Goal: Transaction & Acquisition: Purchase product/service

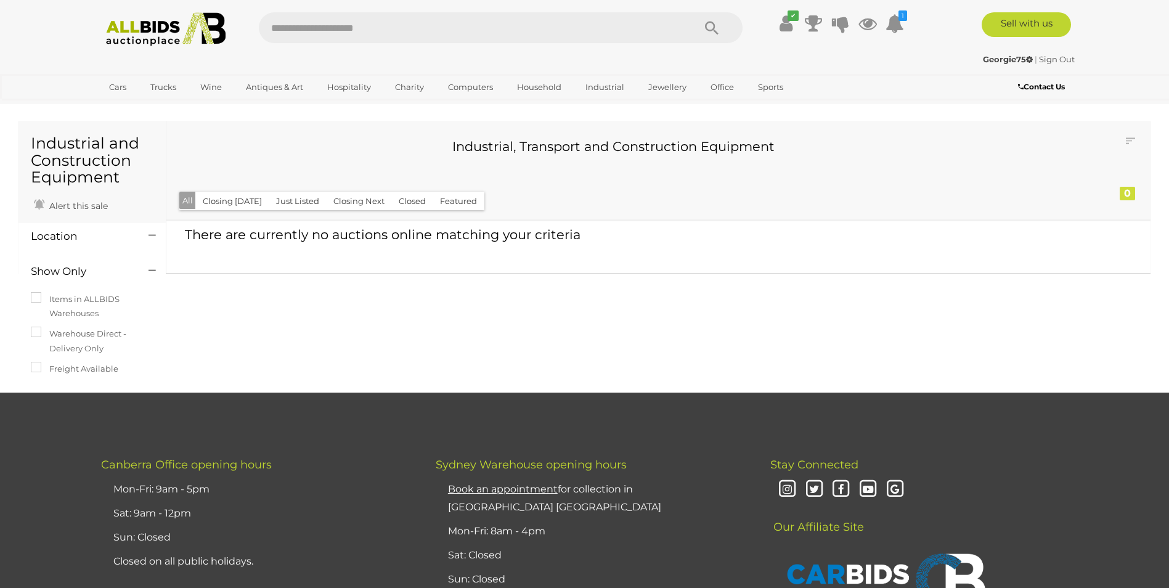
click at [232, 195] on button "Closing Today" at bounding box center [232, 201] width 74 height 19
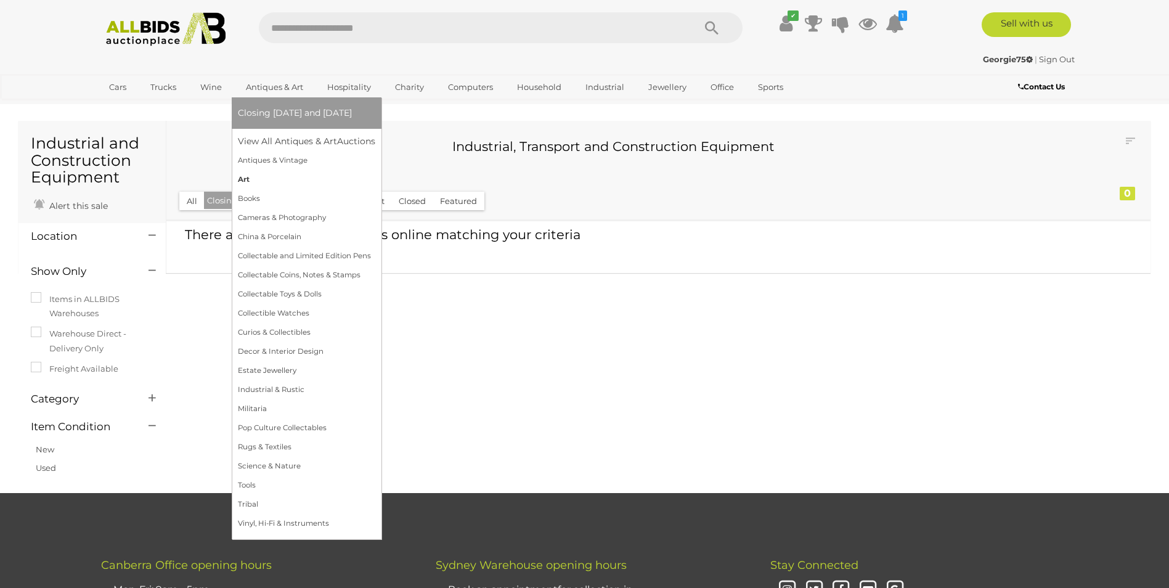
click at [274, 182] on link "Art" at bounding box center [306, 179] width 137 height 19
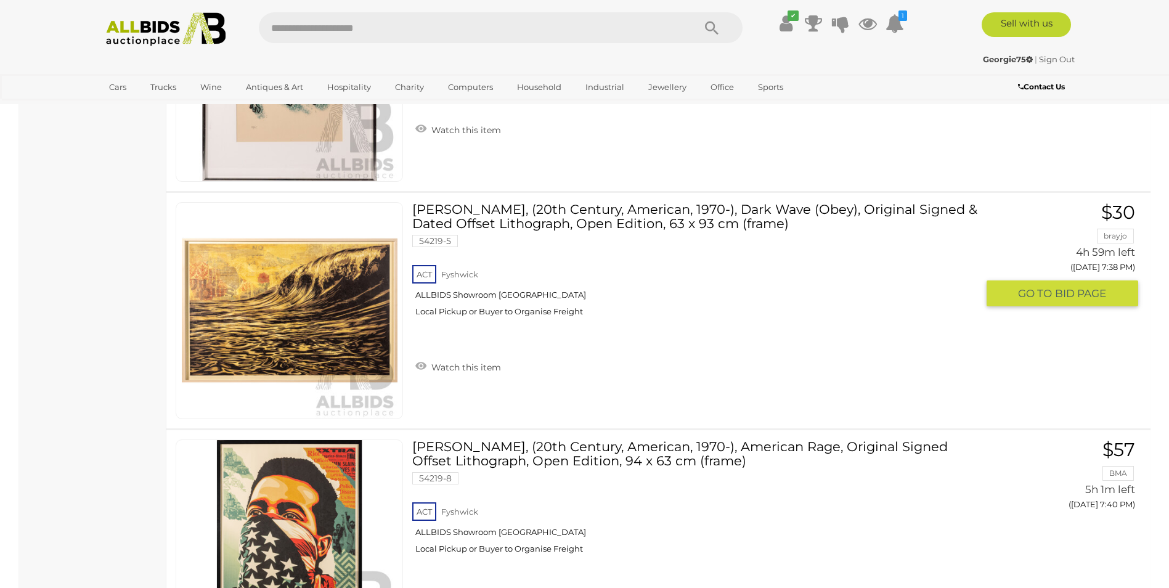
scroll to position [9764, 0]
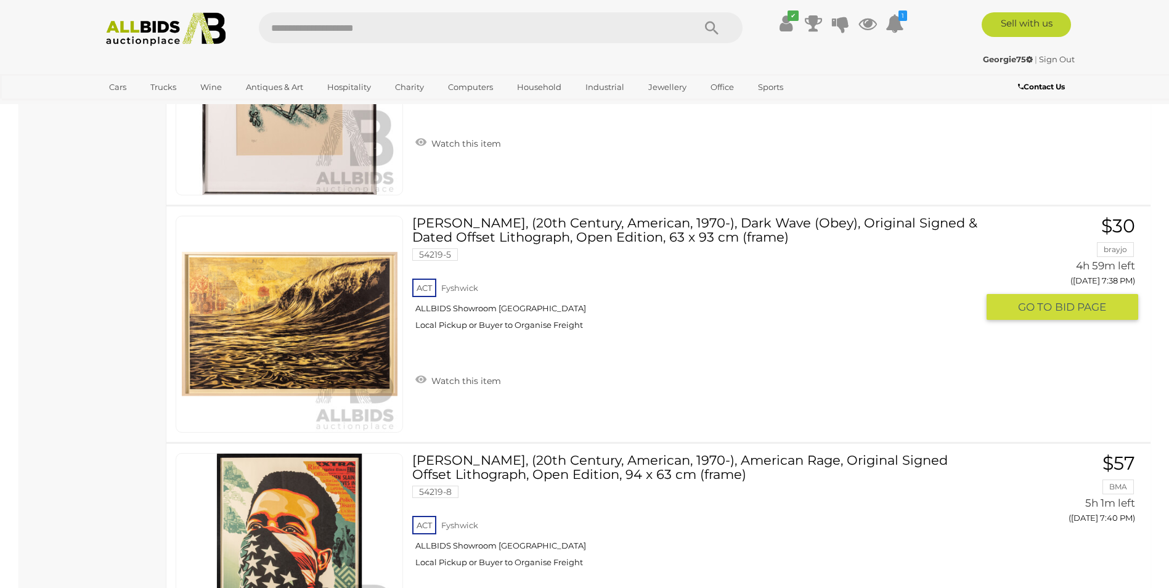
click at [480, 222] on link "Shepard Fairey, (20th Century, American, 1970-), Dark Wave (Obey), Original Sig…" at bounding box center [700, 278] width 556 height 124
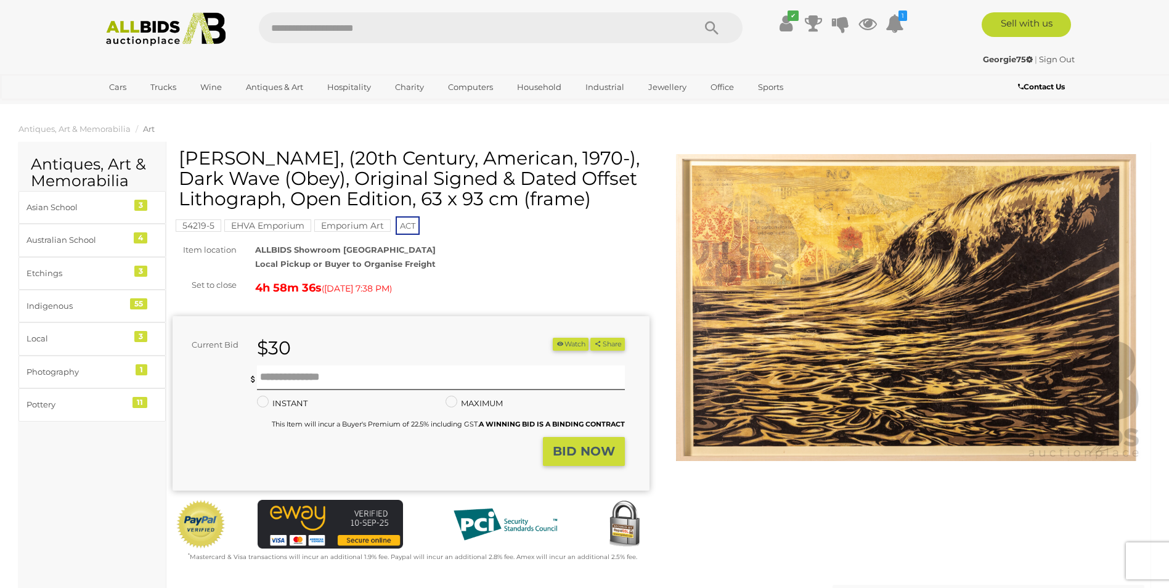
click at [940, 221] on img at bounding box center [906, 308] width 477 height 308
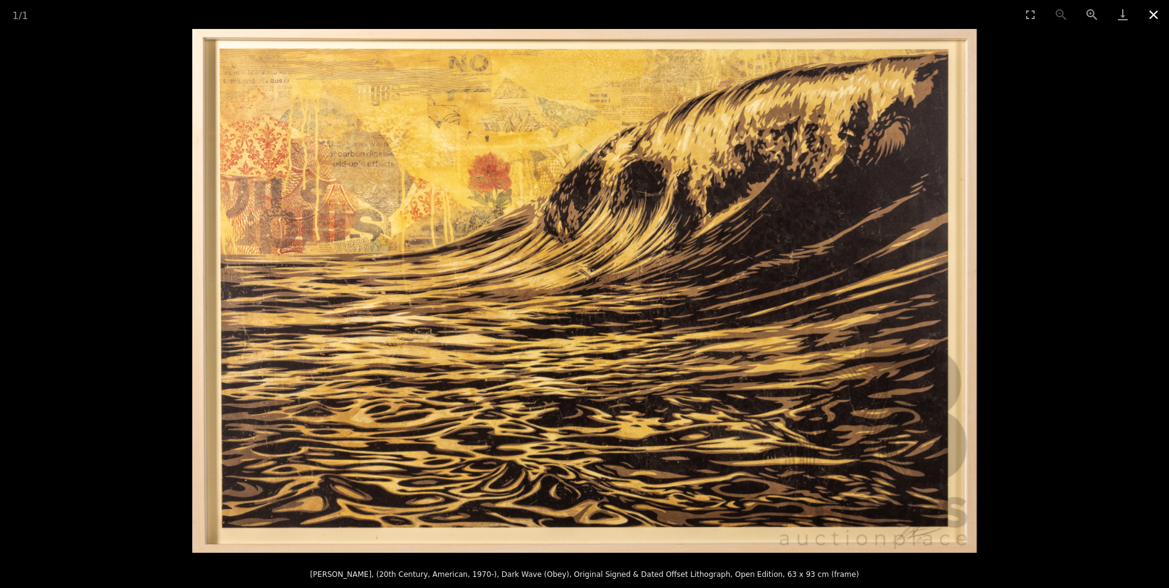
click at [1148, 16] on button "Close gallery" at bounding box center [1153, 14] width 31 height 29
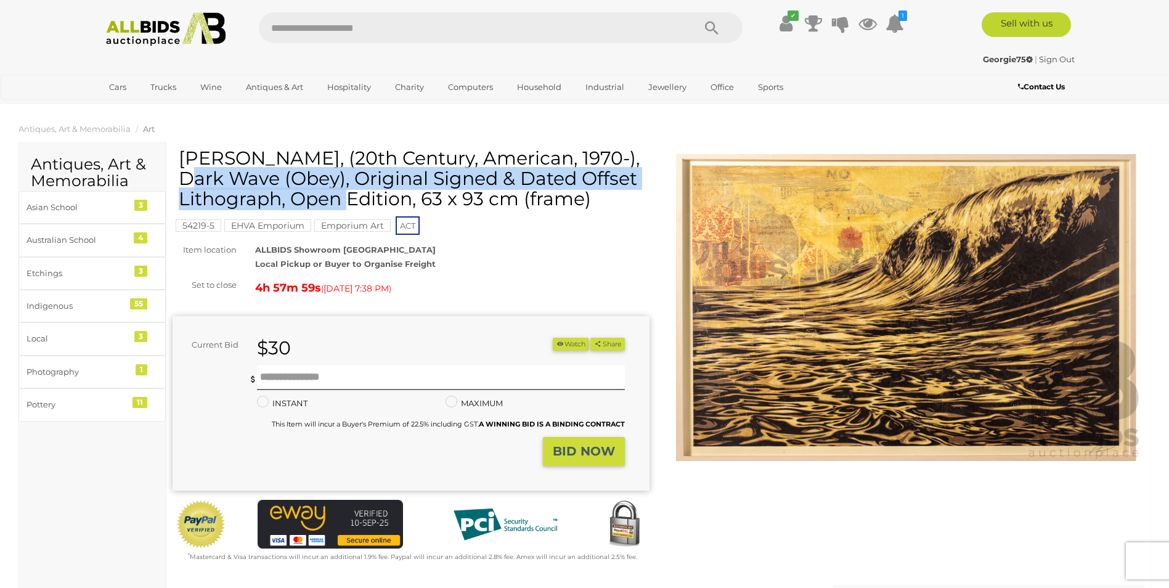
drag, startPoint x: 341, startPoint y: 182, endPoint x: 184, endPoint y: 140, distance: 163.2
